Goal: Information Seeking & Learning: Learn about a topic

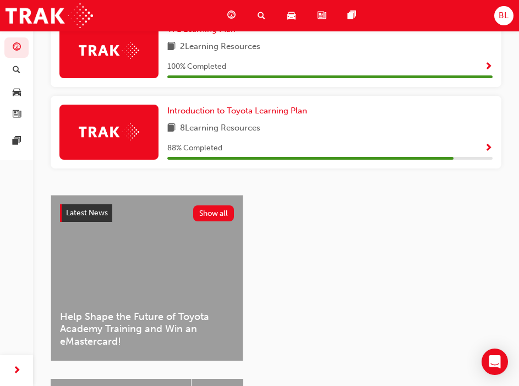
scroll to position [330, 0]
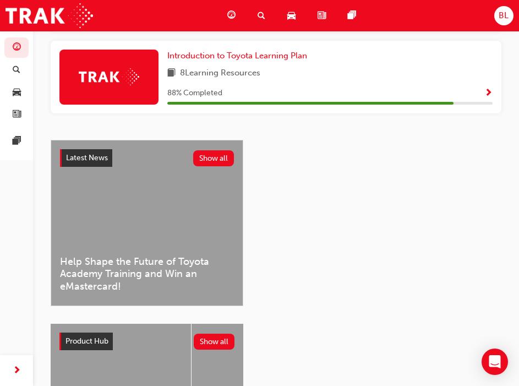
click at [146, 261] on span "Help Shape the Future of Toyota Academy Training and Win an eMastercard!" at bounding box center [147, 273] width 174 height 37
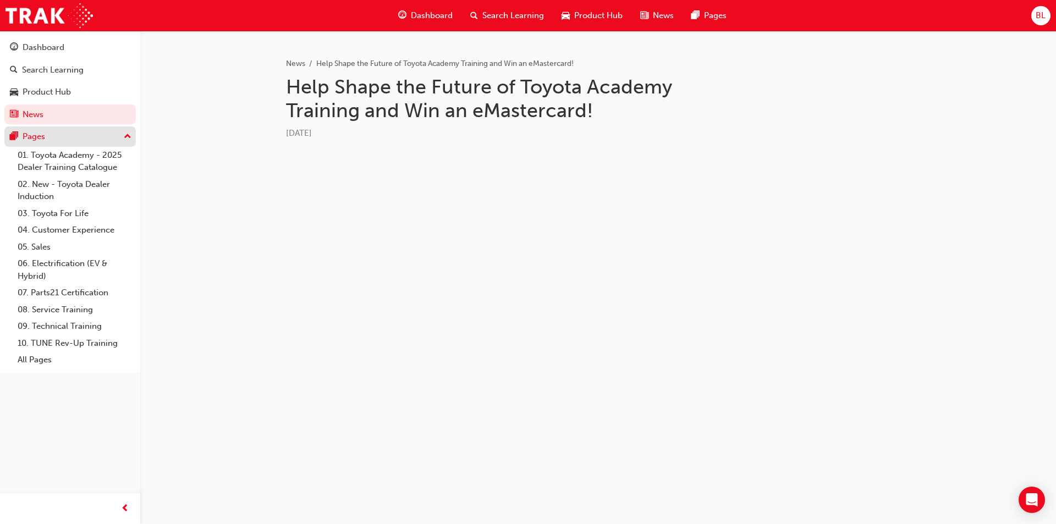
click at [37, 137] on div "Pages" at bounding box center [34, 136] width 23 height 13
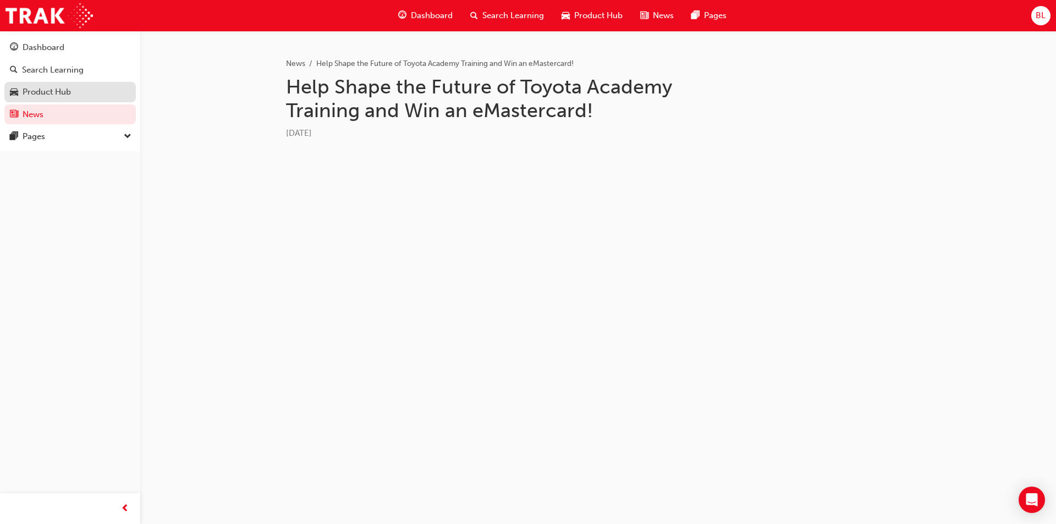
click at [85, 96] on div "Product Hub" at bounding box center [70, 92] width 120 height 14
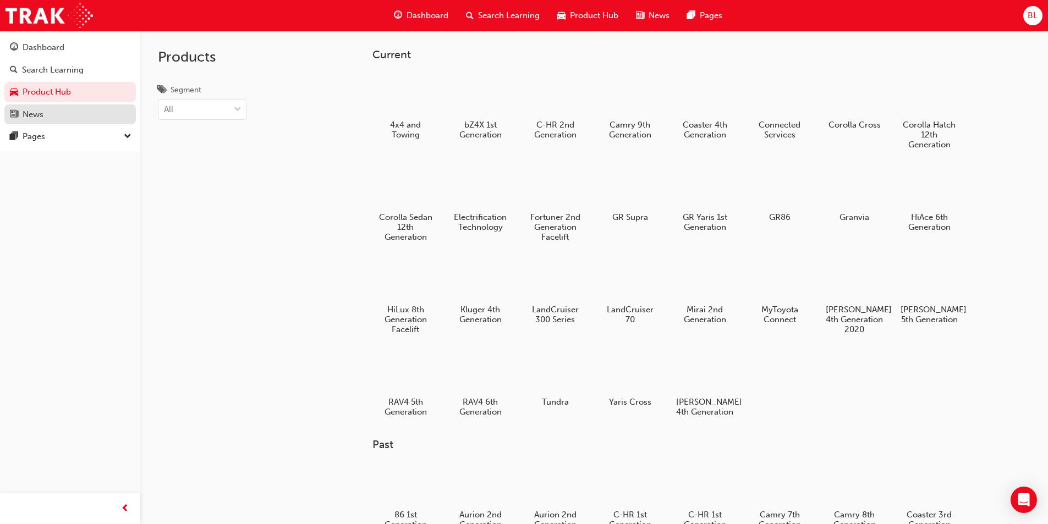
click at [93, 115] on div "News" at bounding box center [70, 115] width 120 height 14
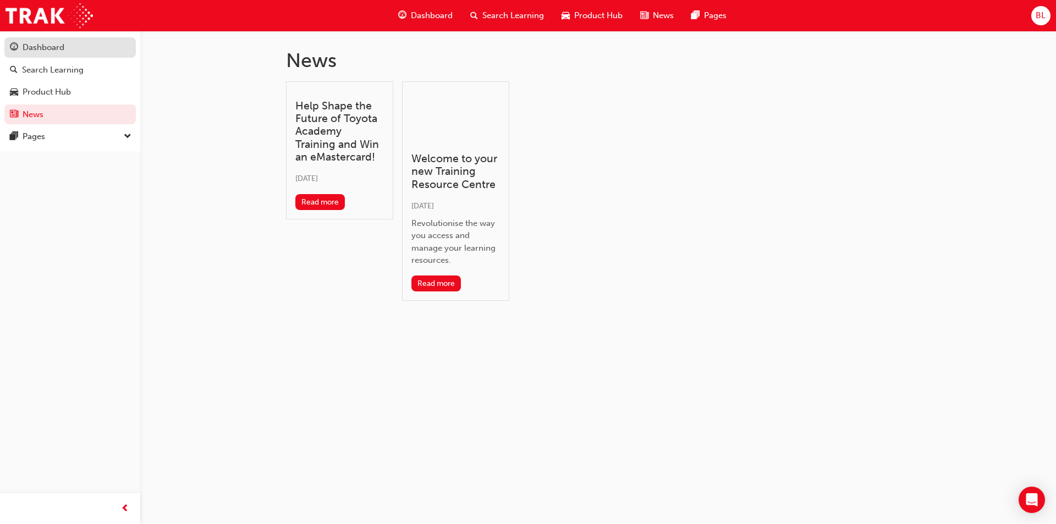
click at [58, 45] on div "Dashboard" at bounding box center [44, 47] width 42 height 13
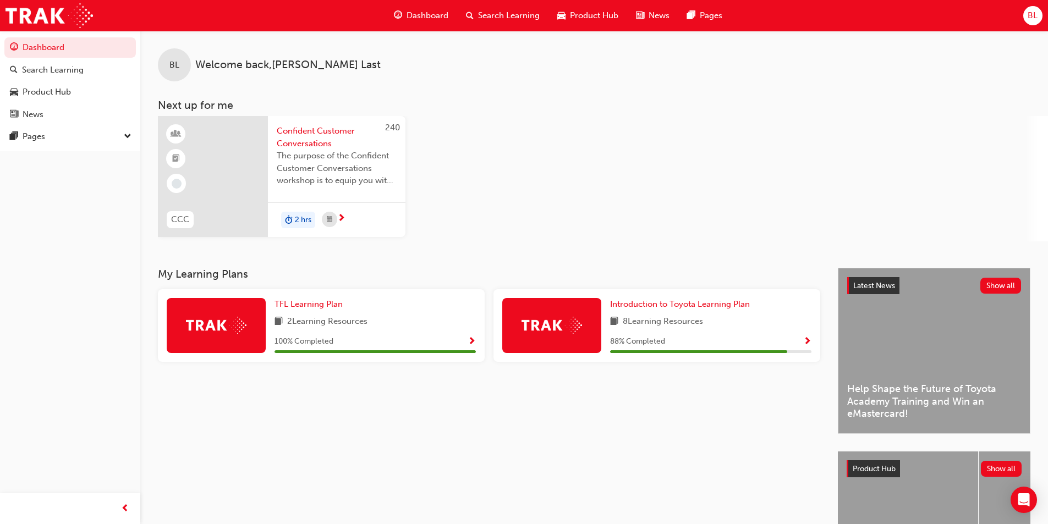
click at [126, 134] on span "down-icon" at bounding box center [128, 137] width 8 height 14
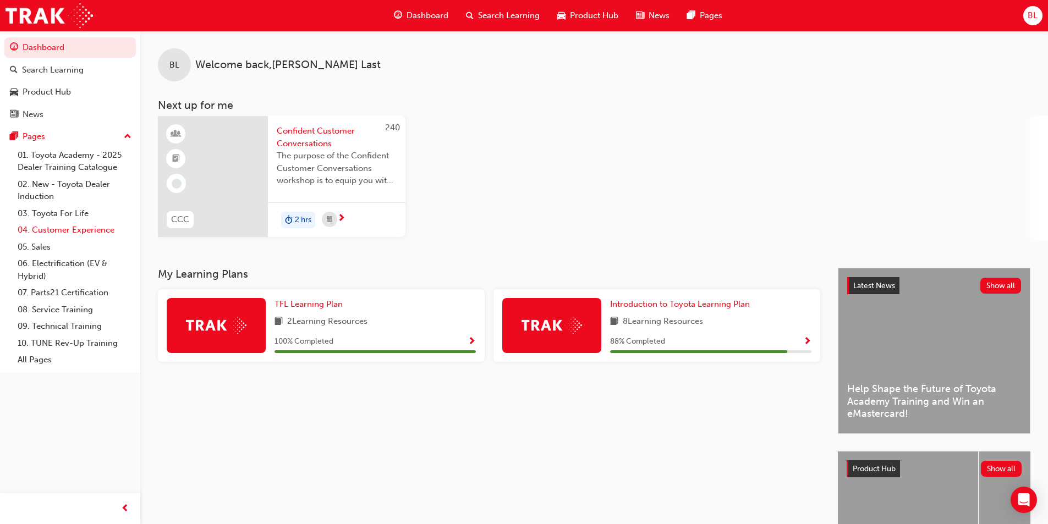
click at [88, 228] on link "04. Customer Experience" at bounding box center [74, 230] width 123 height 17
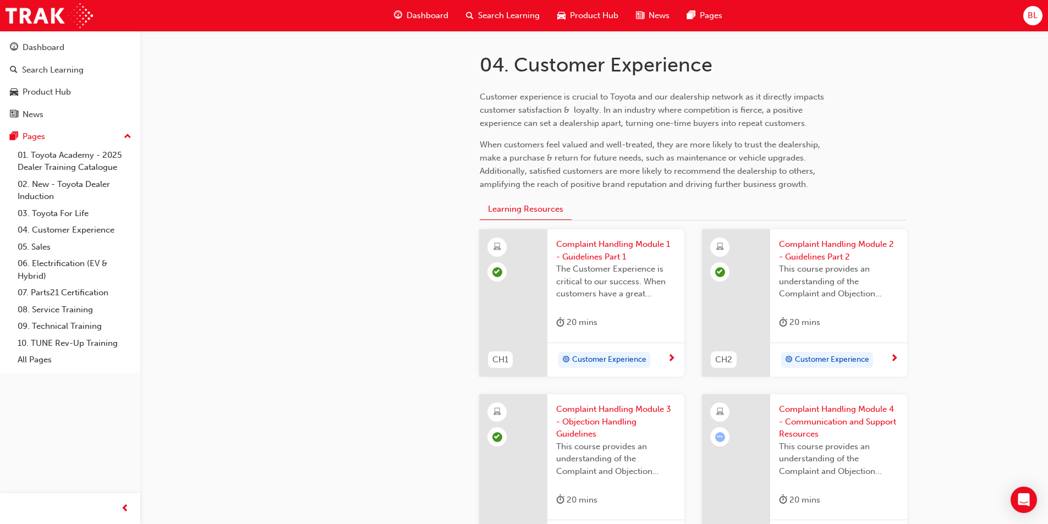
scroll to position [550, 0]
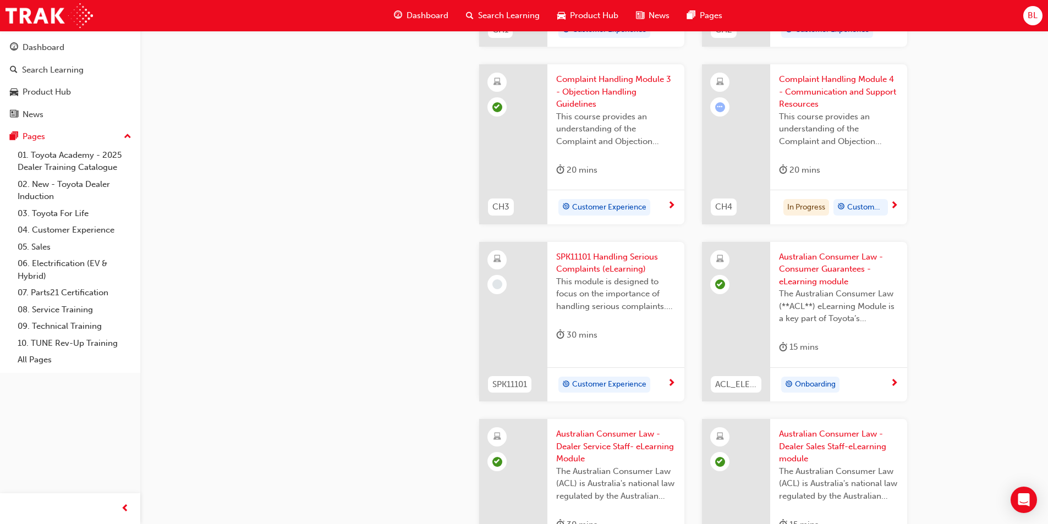
click at [526, 91] on span "Complaint Handling Module 4 - Communication and Support Resources" at bounding box center [838, 91] width 119 height 37
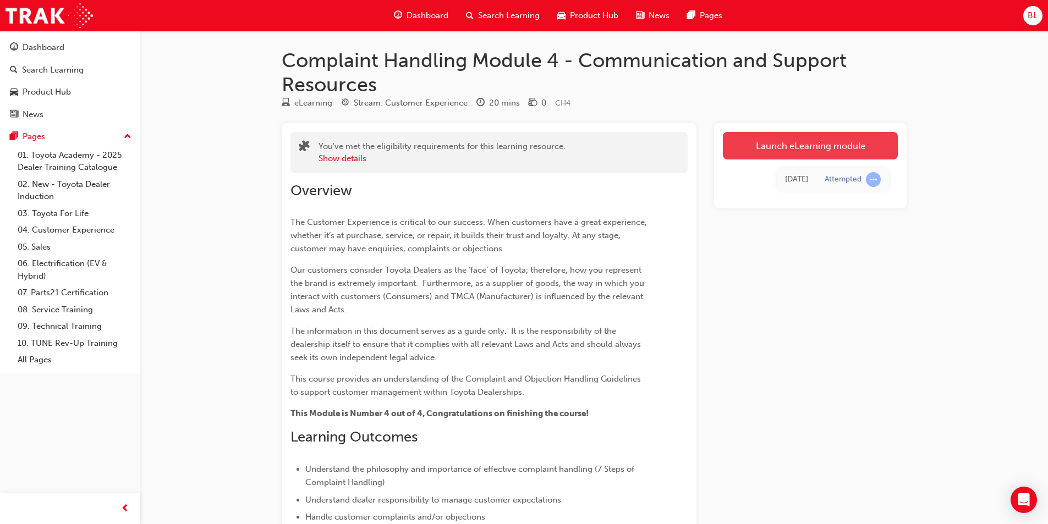
click at [526, 140] on link "Launch eLearning module" at bounding box center [810, 145] width 175 height 27
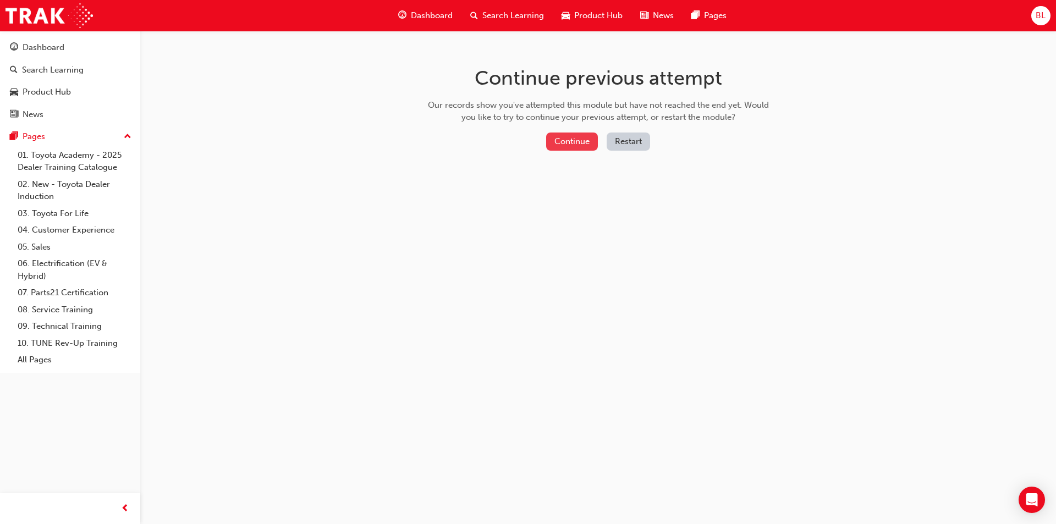
click at [526, 141] on button "Continue" at bounding box center [572, 142] width 52 height 18
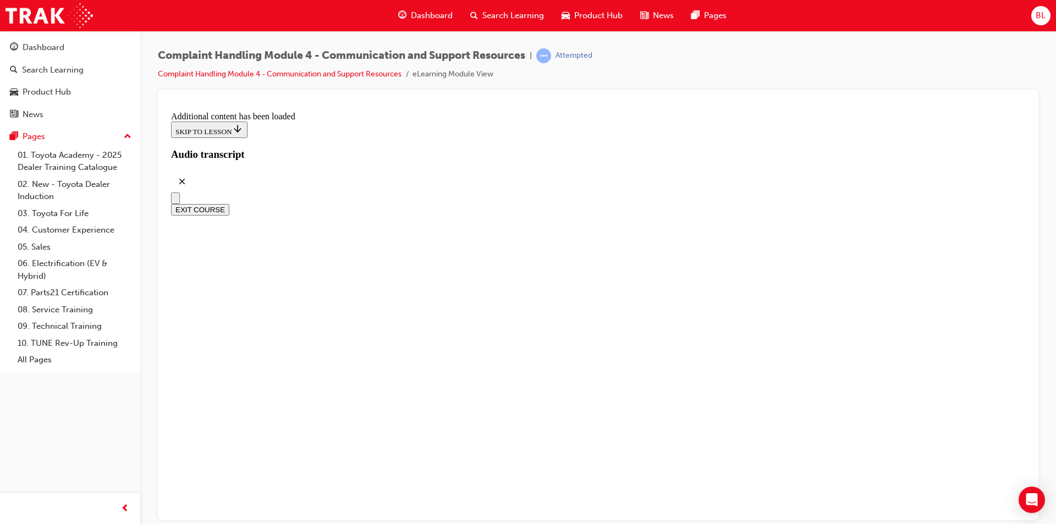
scroll to position [5301, 0]
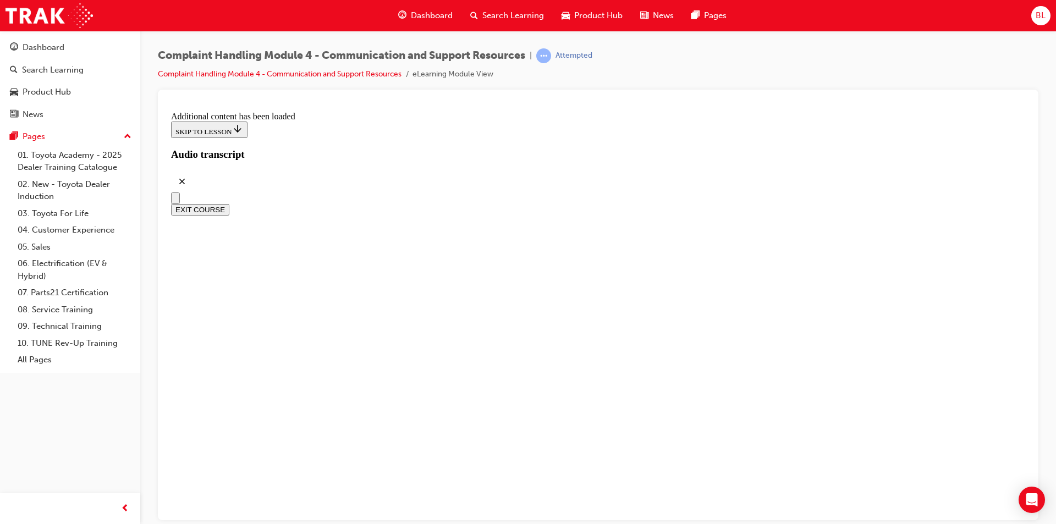
radio input "true"
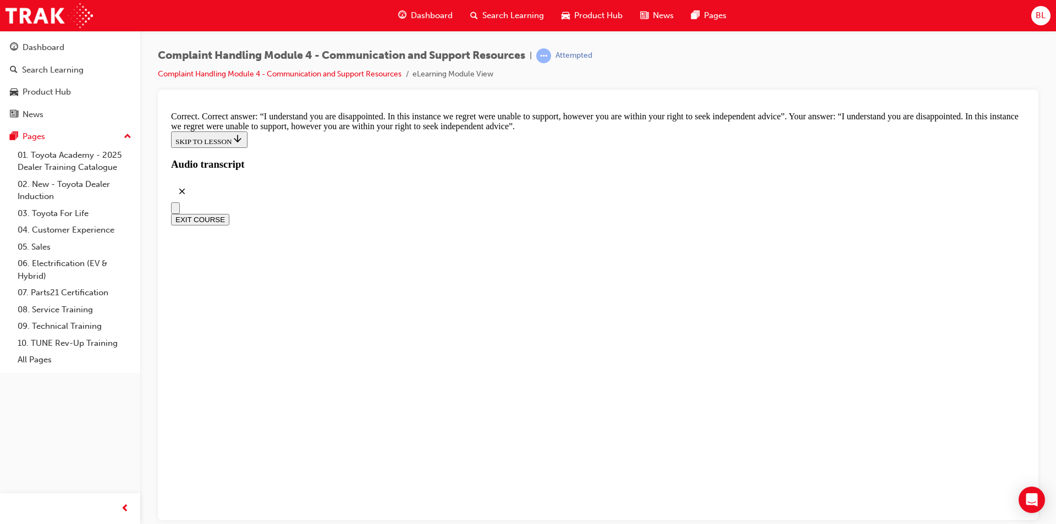
scroll to position [7260, 0]
checkbox input "true"
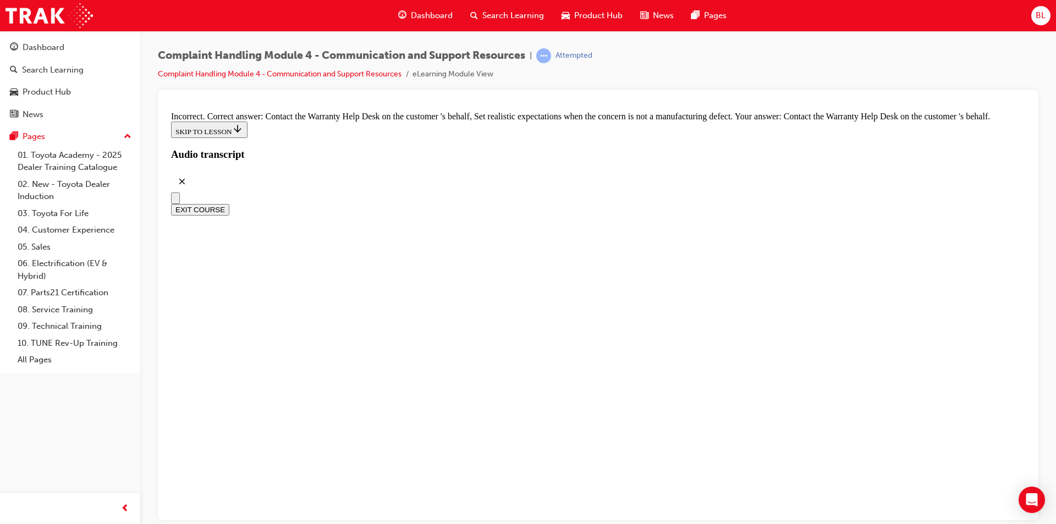
checkbox input "true"
drag, startPoint x: 436, startPoint y: 235, endPoint x: 454, endPoint y: 255, distance: 26.5
checkbox input "false"
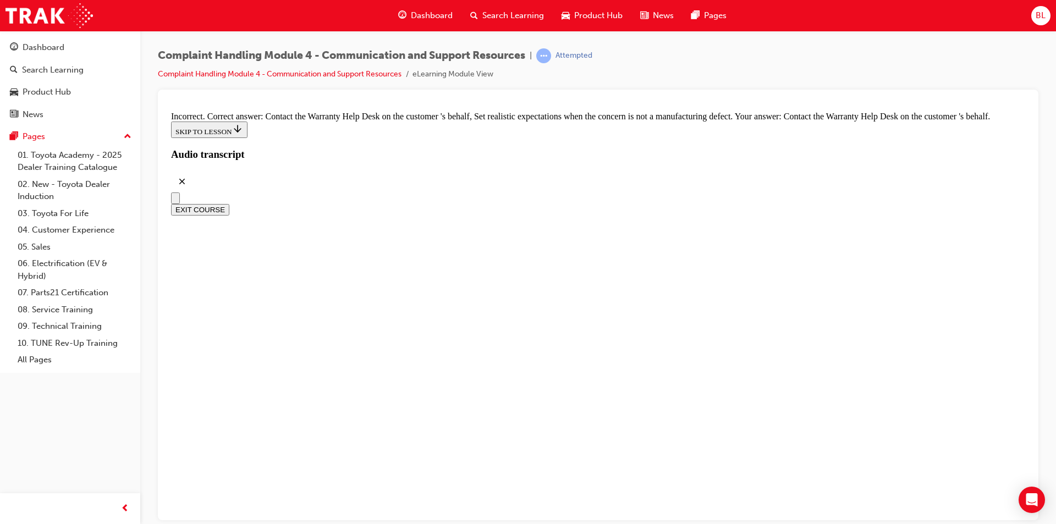
checkbox input "true"
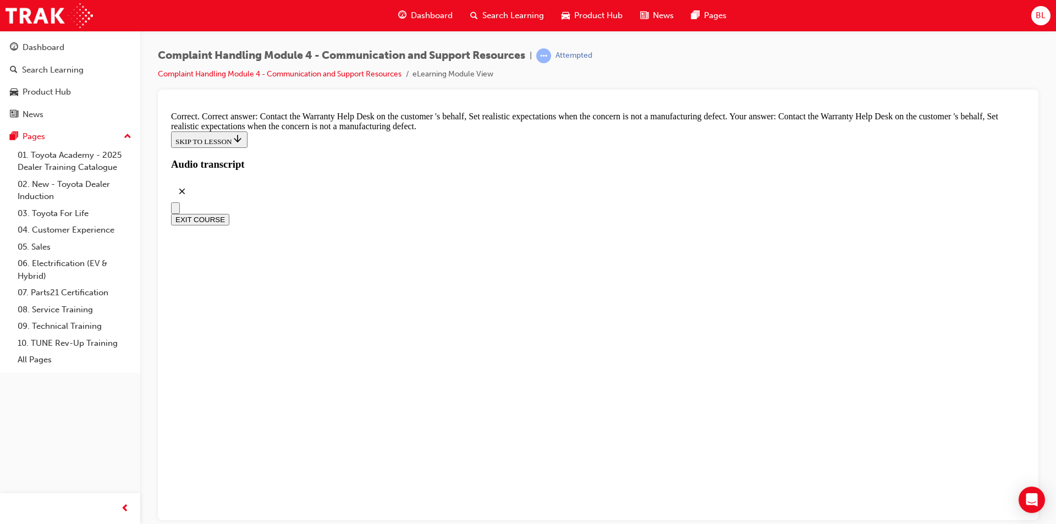
checkbox input "true"
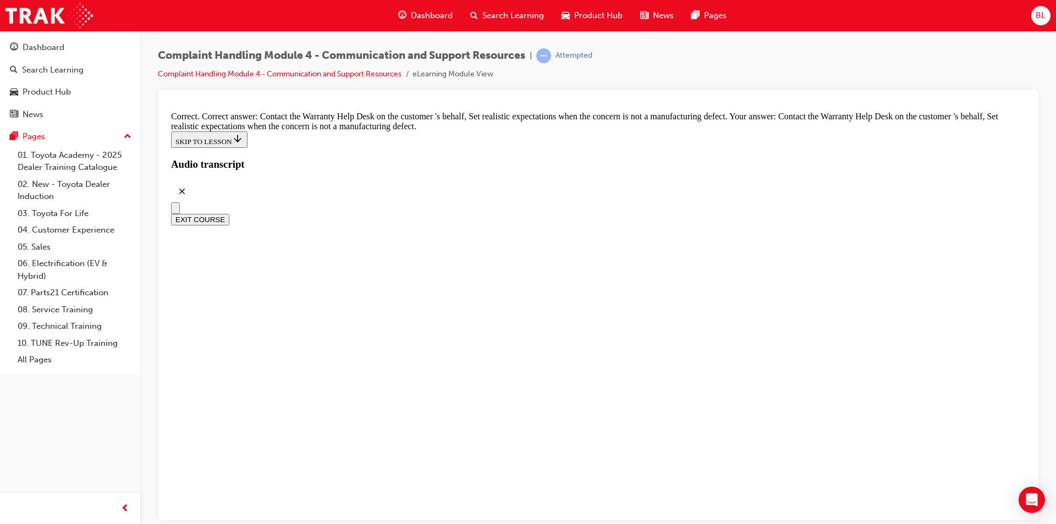
checkbox input "true"
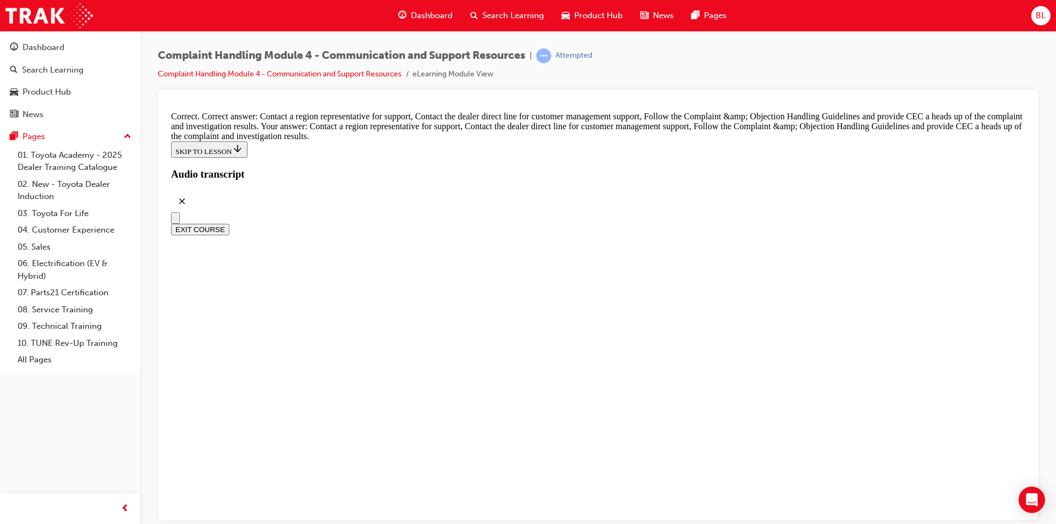
scroll to position [7977, 0]
radio input "true"
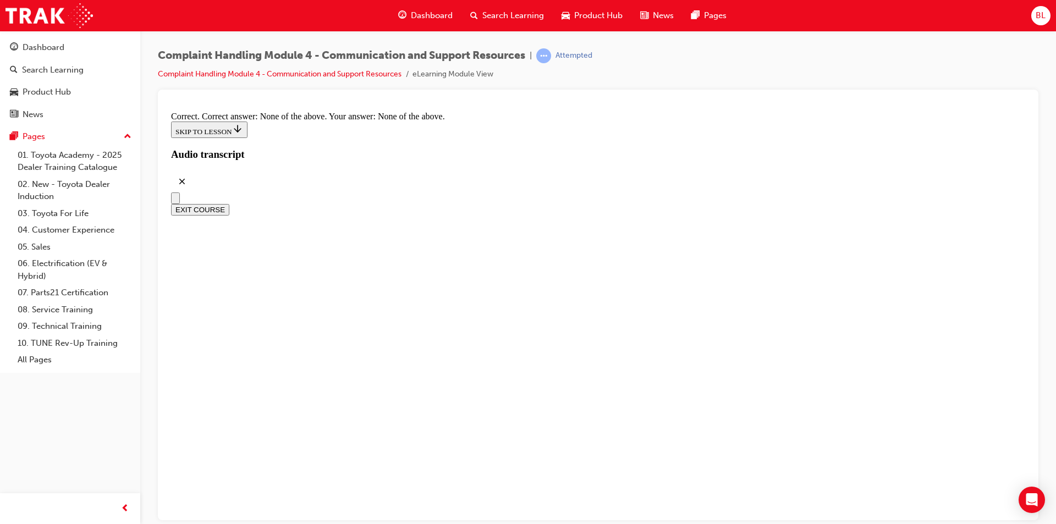
scroll to position [8267, 0]
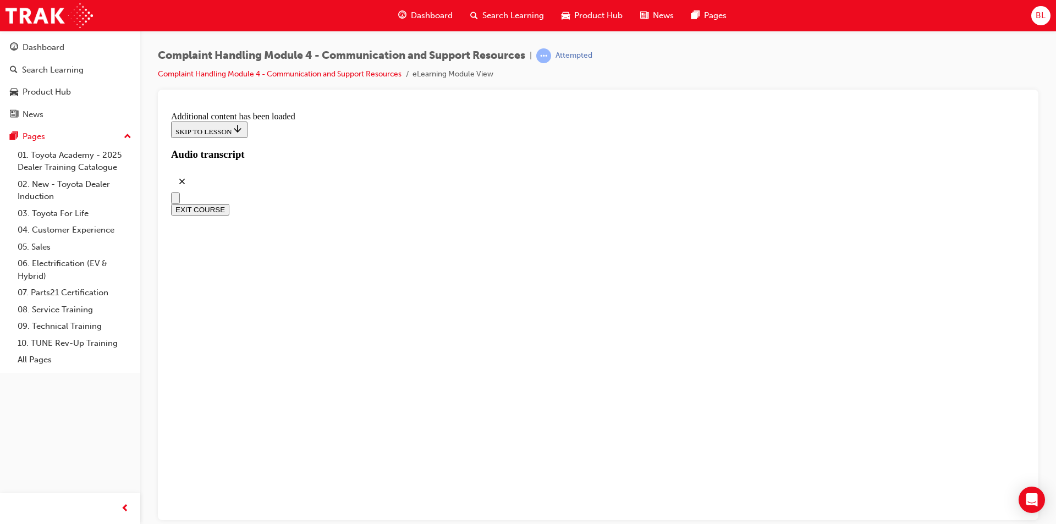
click at [229, 203] on button "EXIT COURSE" at bounding box center [200, 209] width 58 height 12
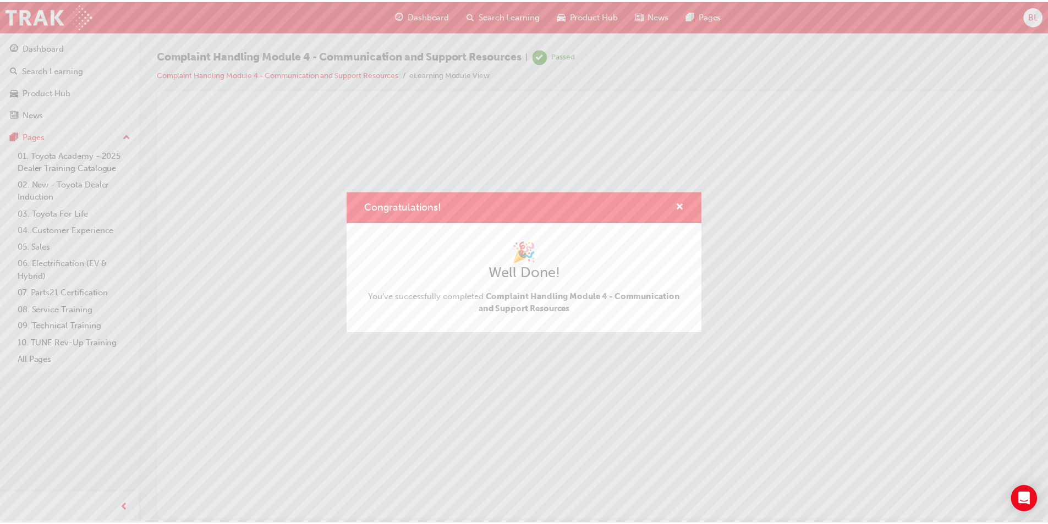
scroll to position [0, 0]
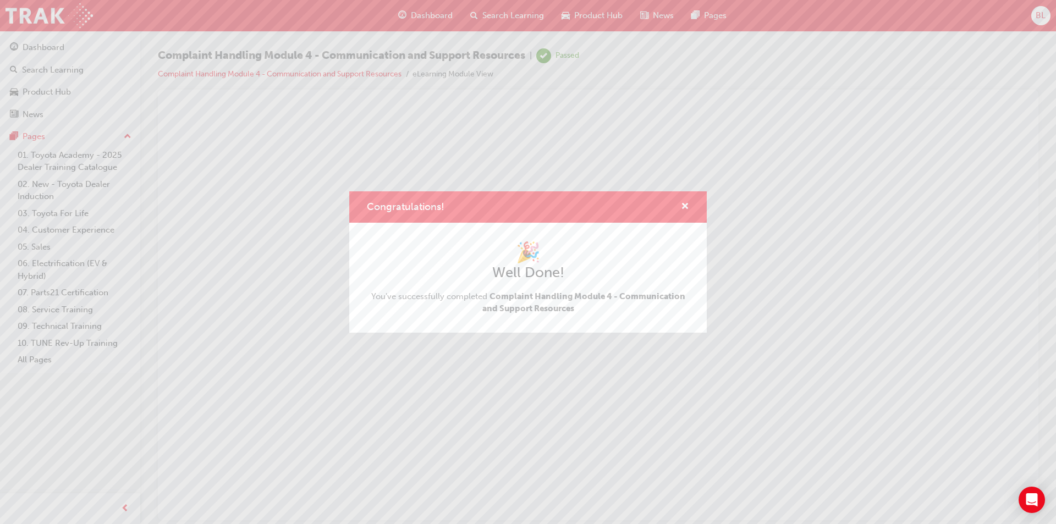
click at [89, 229] on div "Congratulations! 🎉 Well Done! You've successfully completed Complaint Handling …" at bounding box center [528, 262] width 1056 height 524
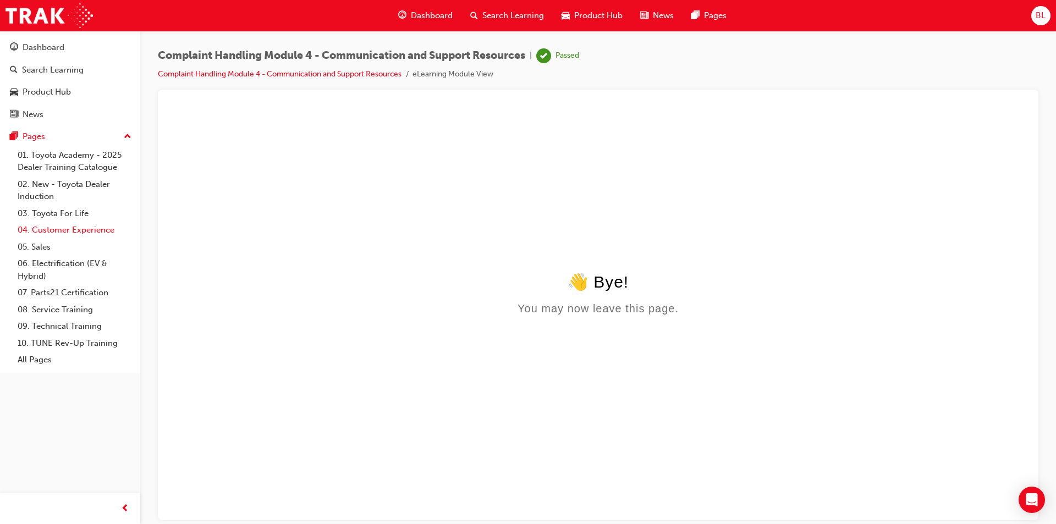
click at [89, 229] on link "04. Customer Experience" at bounding box center [74, 230] width 123 height 17
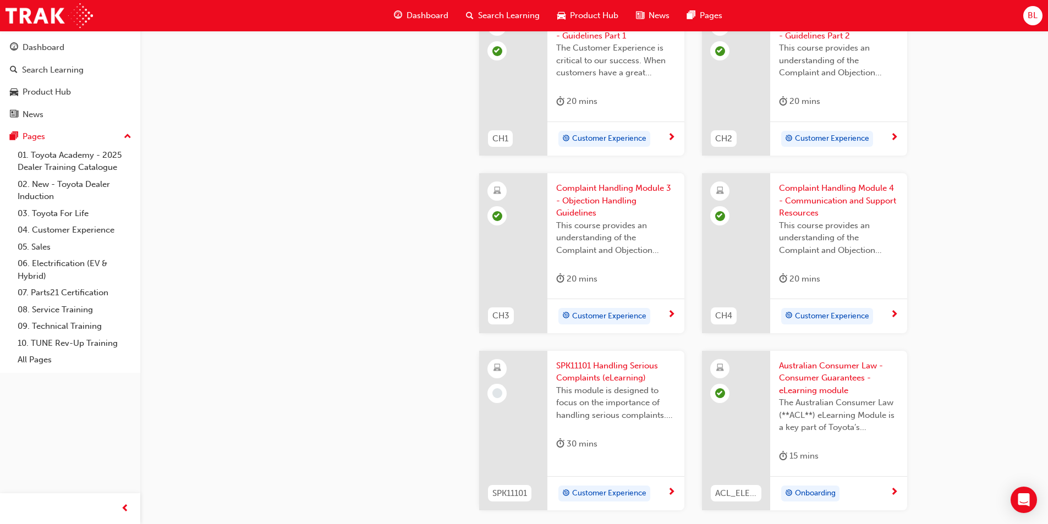
scroll to position [331, 0]
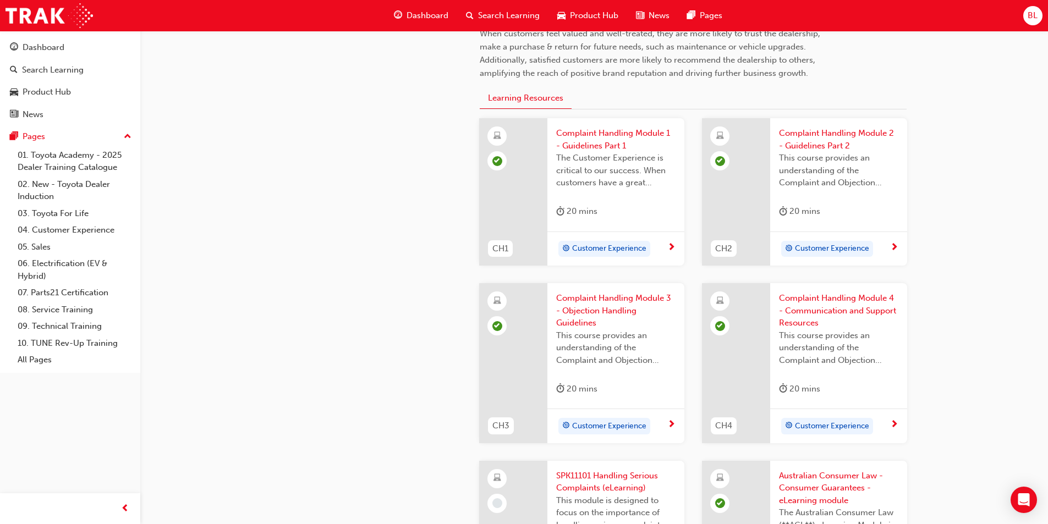
click at [526, 135] on span "Complaint Handling Module 1 - Guidelines Part 1" at bounding box center [615, 139] width 119 height 25
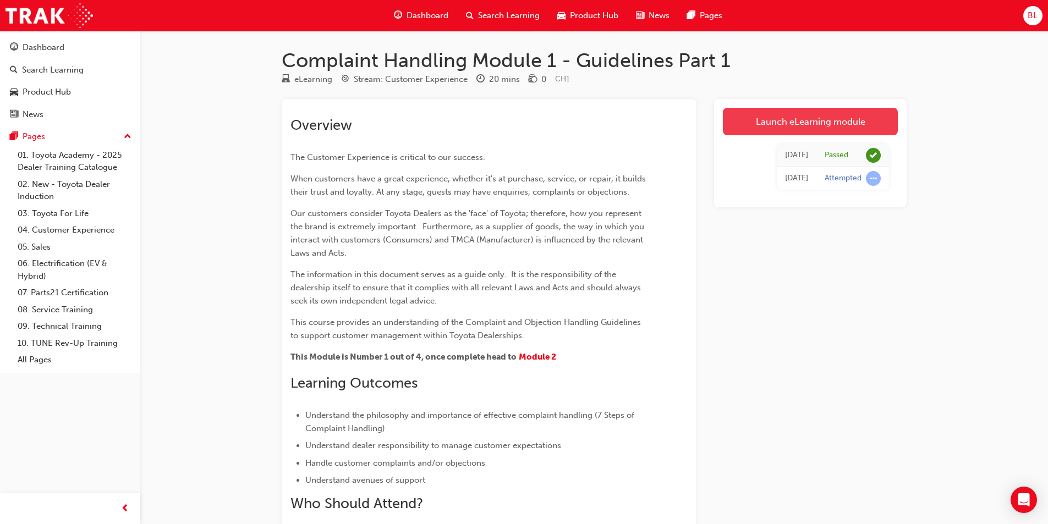
click at [526, 124] on link "Launch eLearning module" at bounding box center [810, 121] width 175 height 27
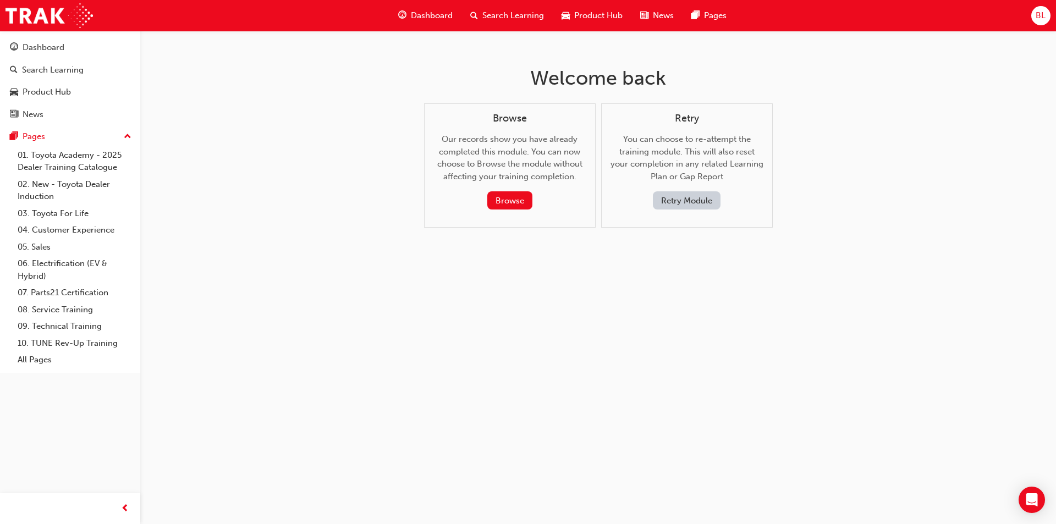
click at [486, 203] on div "Browse" at bounding box center [509, 200] width 135 height 18
click at [505, 205] on button "Browse" at bounding box center [509, 200] width 45 height 18
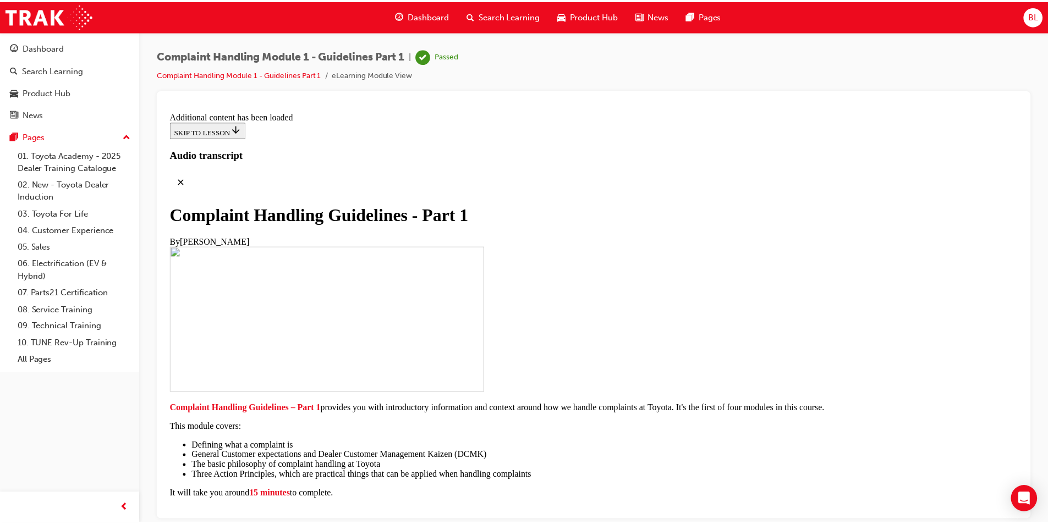
scroll to position [2090, 0]
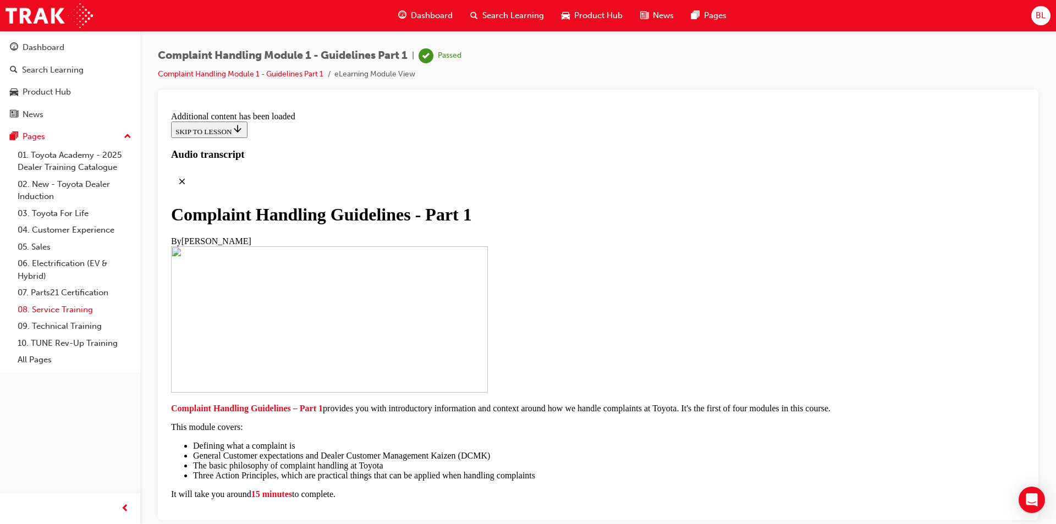
click at [80, 311] on link "08. Service Training" at bounding box center [74, 309] width 123 height 17
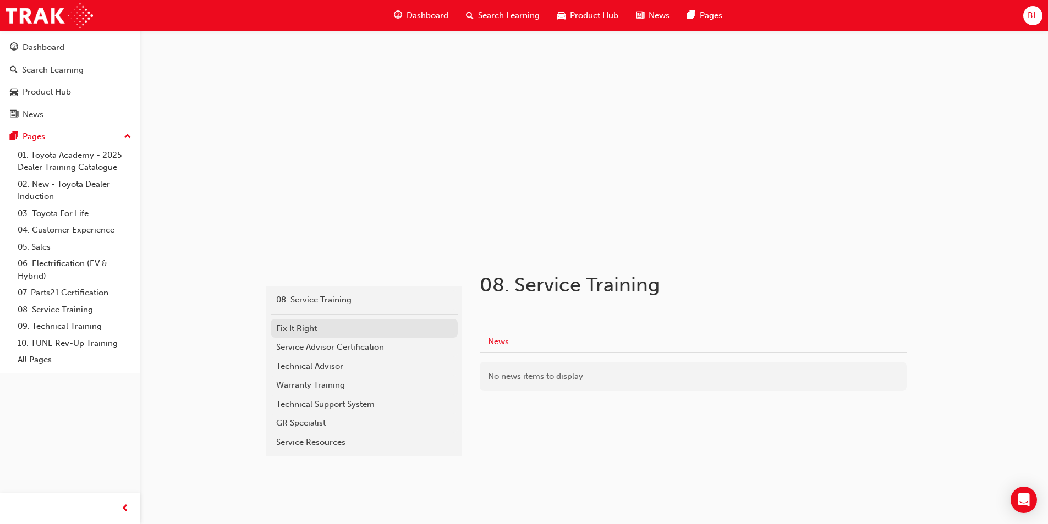
click at [310, 325] on div "Fix It Right" at bounding box center [364, 328] width 176 height 13
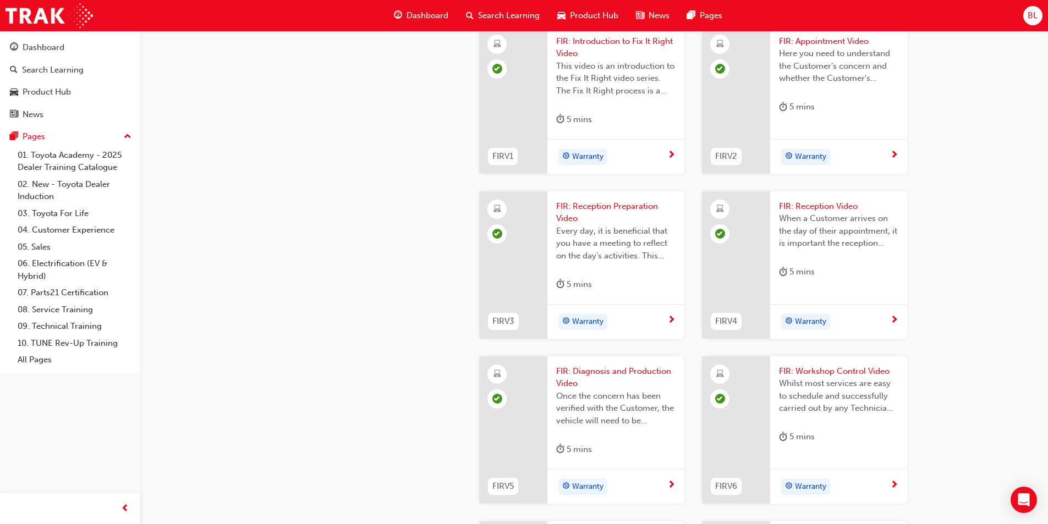
scroll to position [145, 0]
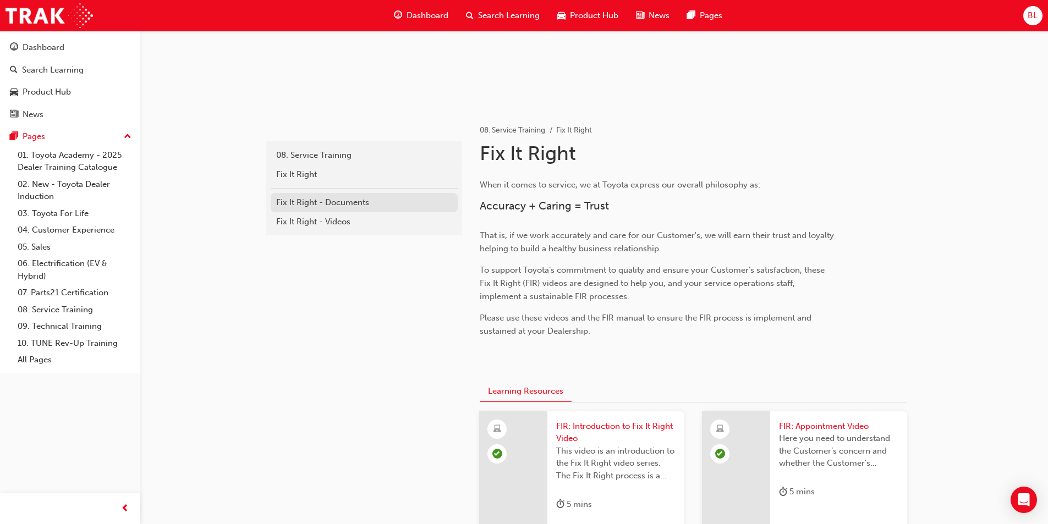
click at [357, 201] on div "Fix It Right - Documents" at bounding box center [364, 202] width 176 height 13
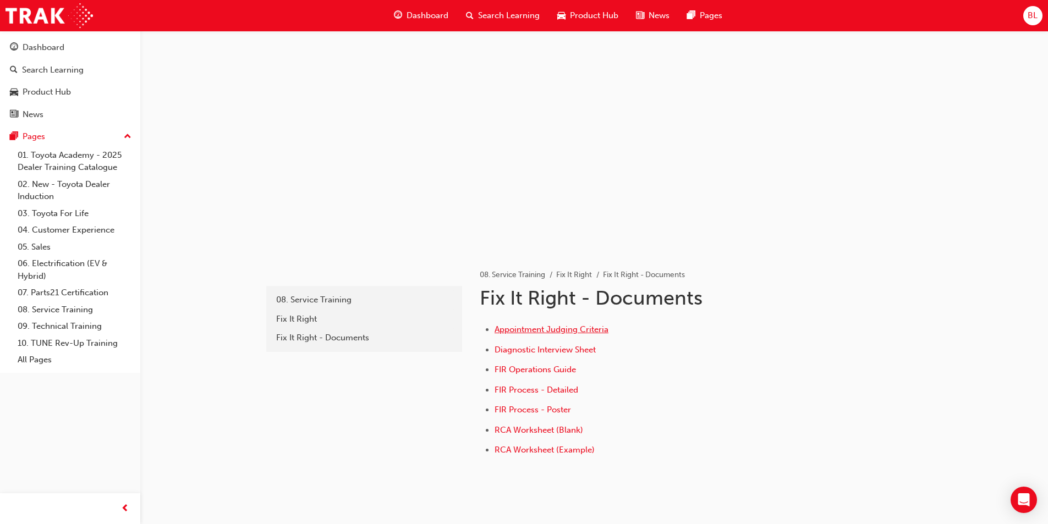
click at [526, 328] on span "Appointment Judging Criteria" at bounding box center [551, 329] width 114 height 10
click at [526, 329] on span "Appointment Judging Criteria" at bounding box center [551, 329] width 114 height 10
click at [526, 349] on span "Diagnostic Interview Sheet" at bounding box center [544, 350] width 101 height 10
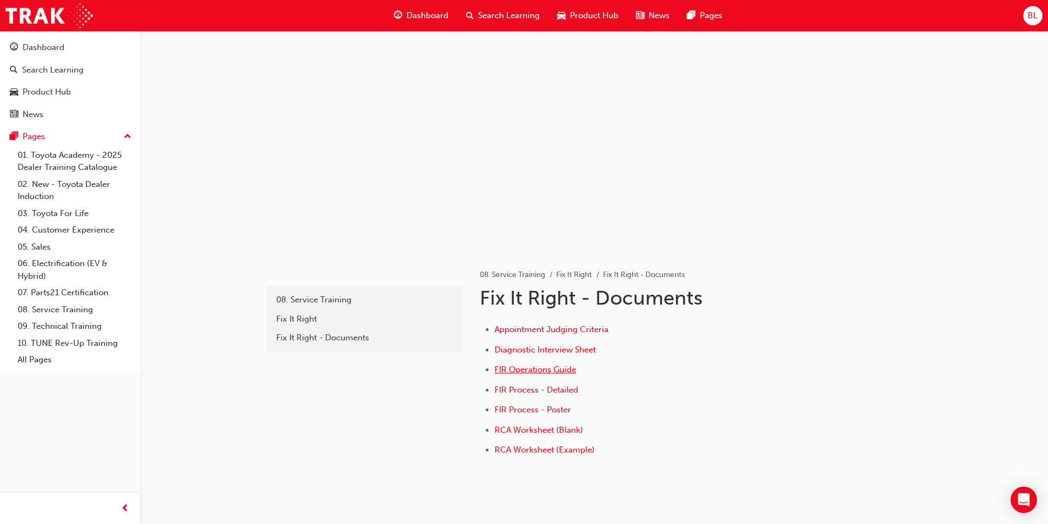
click at [526, 372] on span "FIR Operations Guide" at bounding box center [534, 370] width 81 height 10
